Goal: Task Accomplishment & Management: Use online tool/utility

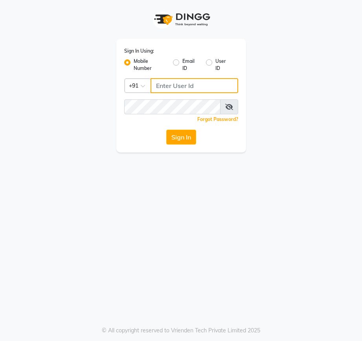
click at [169, 87] on input "Username" at bounding box center [194, 85] width 88 height 15
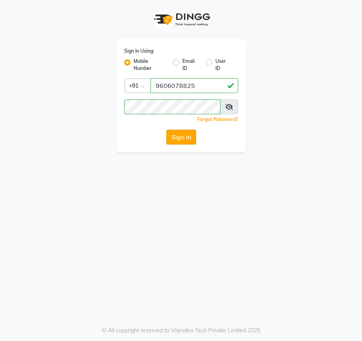
click at [179, 138] on button "Sign In" at bounding box center [181, 137] width 30 height 15
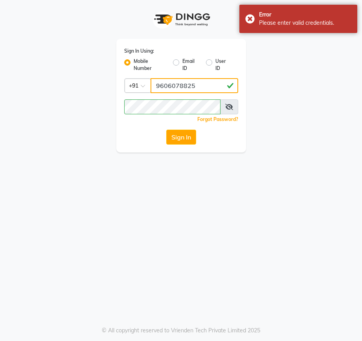
drag, startPoint x: 200, startPoint y: 86, endPoint x: 153, endPoint y: 85, distance: 46.8
click at [153, 85] on input "9606078825" at bounding box center [194, 85] width 88 height 15
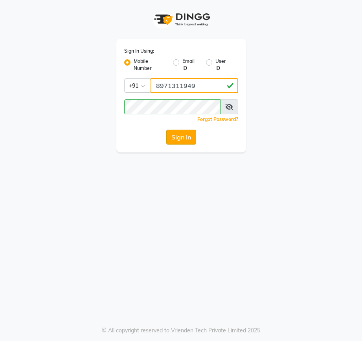
type input "8971311949"
click at [173, 136] on button "Sign In" at bounding box center [181, 137] width 30 height 15
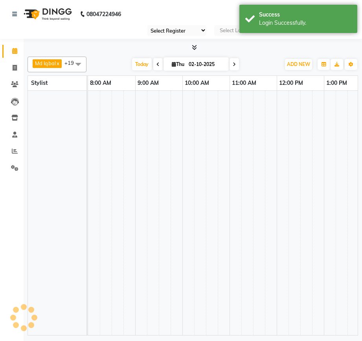
select select "90"
select select "en"
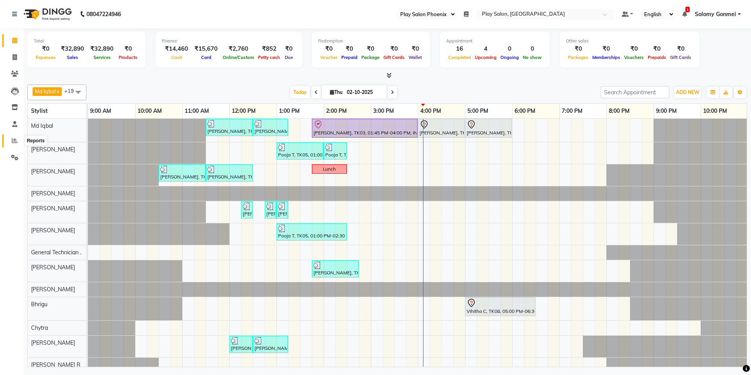
click at [12, 139] on icon at bounding box center [15, 141] width 6 height 6
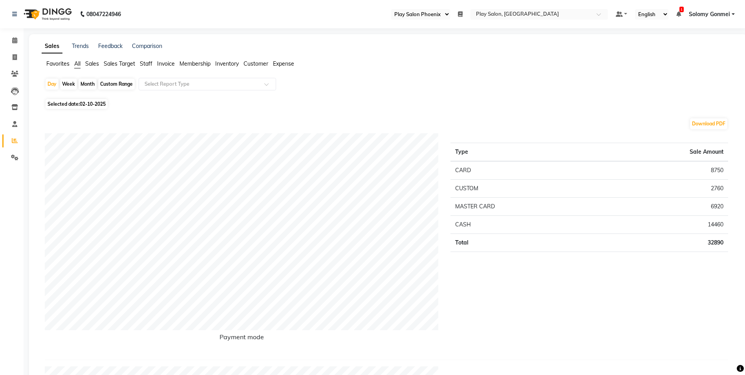
click at [77, 65] on span "All" at bounding box center [77, 63] width 6 height 7
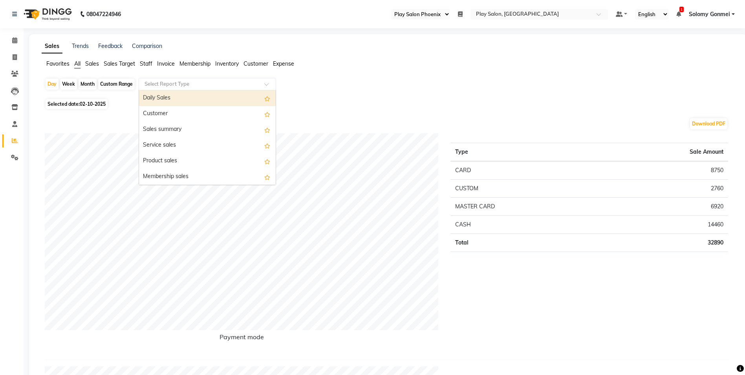
click at [162, 85] on input "text" at bounding box center [199, 84] width 113 height 8
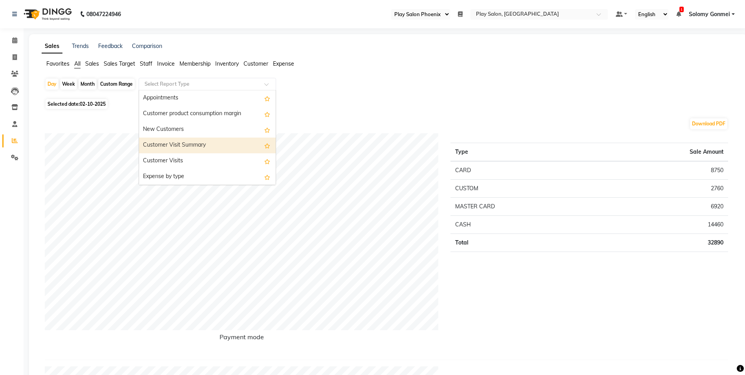
scroll to position [802, 0]
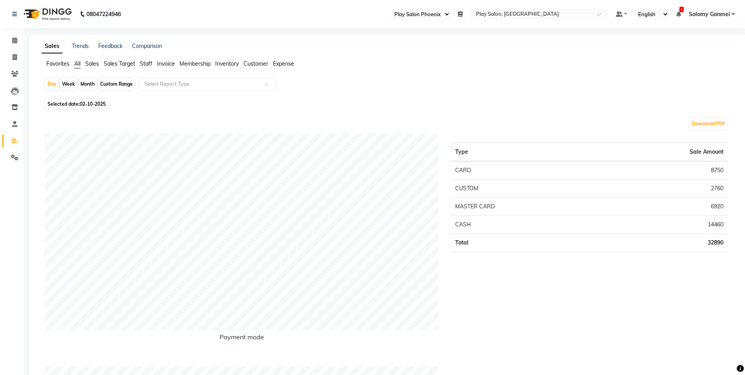
click at [77, 63] on span "All" at bounding box center [77, 63] width 6 height 7
click at [14, 156] on icon at bounding box center [14, 157] width 7 height 6
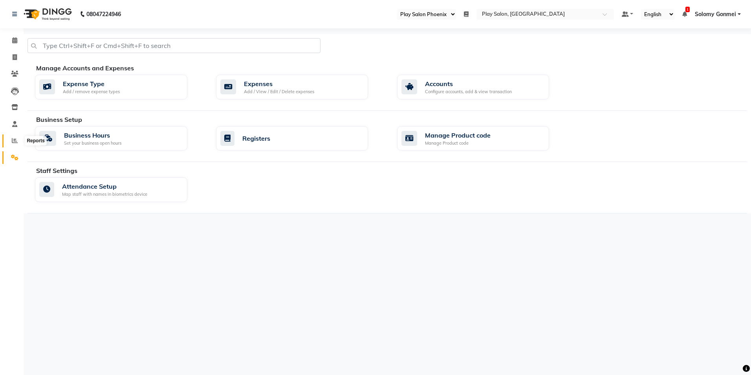
click at [16, 142] on icon at bounding box center [15, 141] width 6 height 6
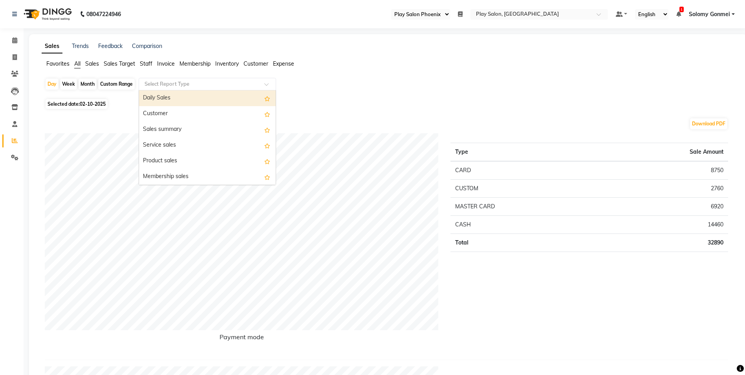
click at [181, 86] on input "text" at bounding box center [199, 84] width 113 height 8
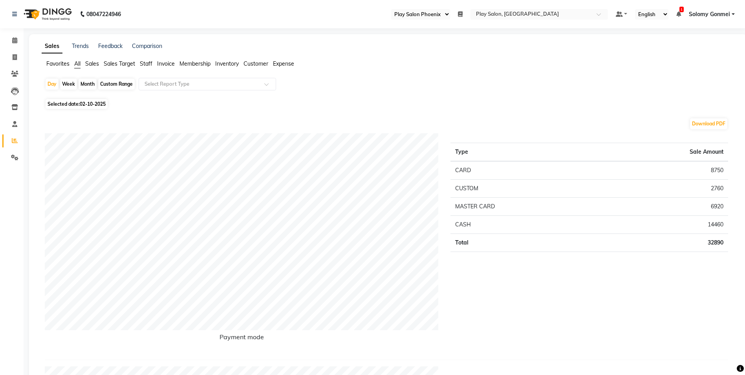
click at [110, 84] on div "Custom Range" at bounding box center [116, 84] width 37 height 11
select select "10"
select select "2025"
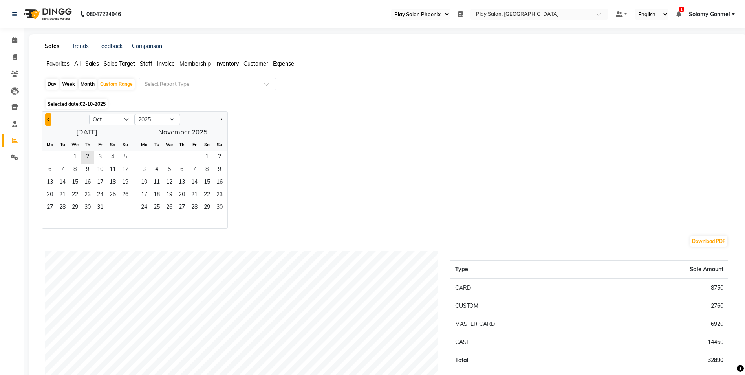
click at [48, 121] on button "Previous month" at bounding box center [48, 119] width 6 height 13
select select "9"
click at [49, 155] on span "1" at bounding box center [50, 157] width 13 height 13
click at [63, 207] on span "30" at bounding box center [62, 208] width 13 height 13
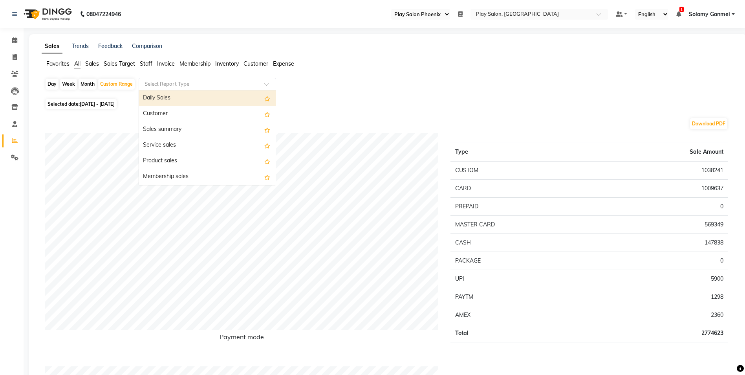
click at [169, 83] on input "text" at bounding box center [199, 84] width 113 height 8
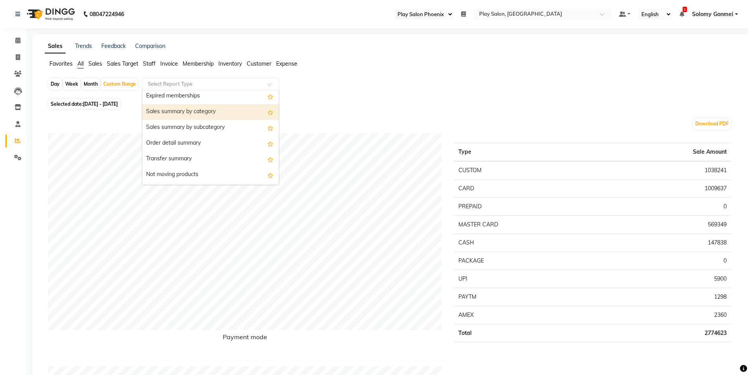
scroll to position [629, 0]
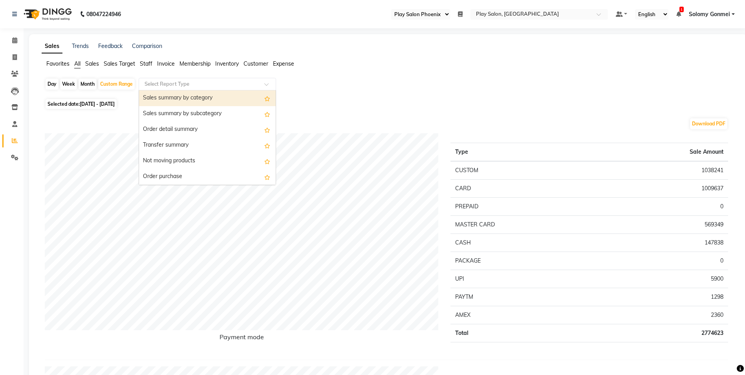
click at [285, 63] on span "Expense" at bounding box center [283, 63] width 21 height 7
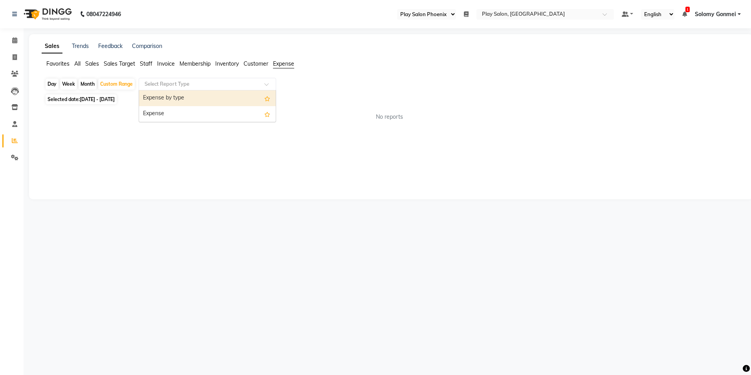
click at [189, 87] on input "text" at bounding box center [199, 84] width 113 height 8
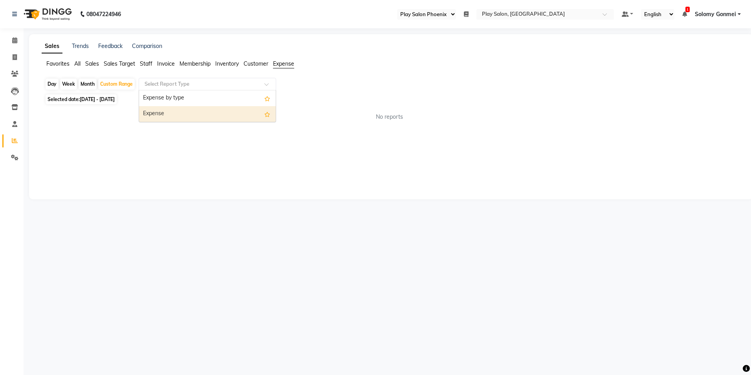
click at [180, 113] on div "Expense" at bounding box center [207, 114] width 137 height 16
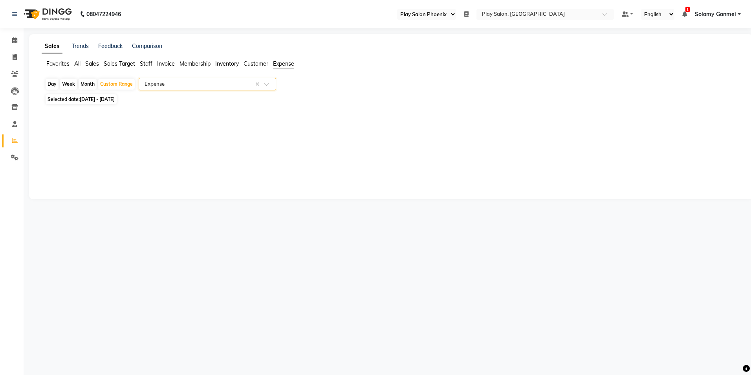
click at [193, 86] on input "text" at bounding box center [199, 84] width 113 height 8
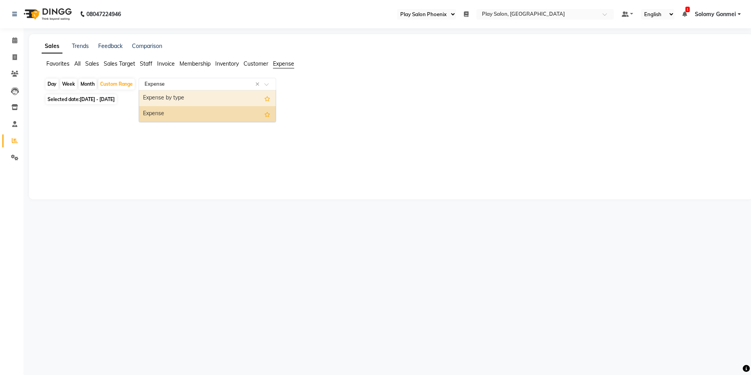
click at [168, 87] on input "text" at bounding box center [199, 84] width 113 height 8
